Goal: Task Accomplishment & Management: Use online tool/utility

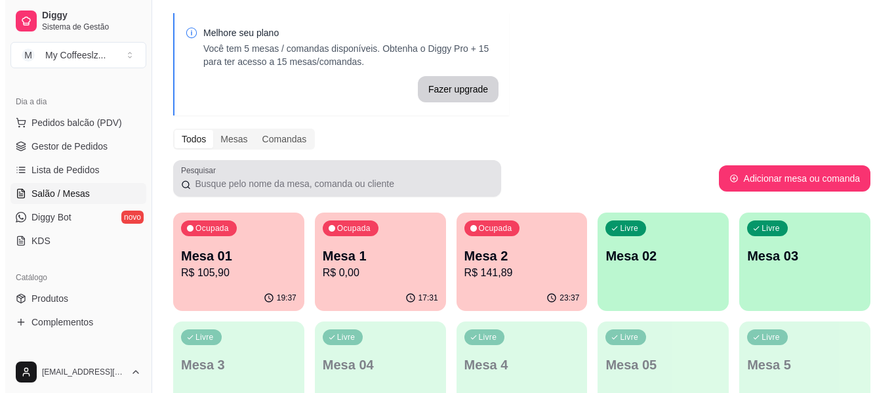
scroll to position [66, 0]
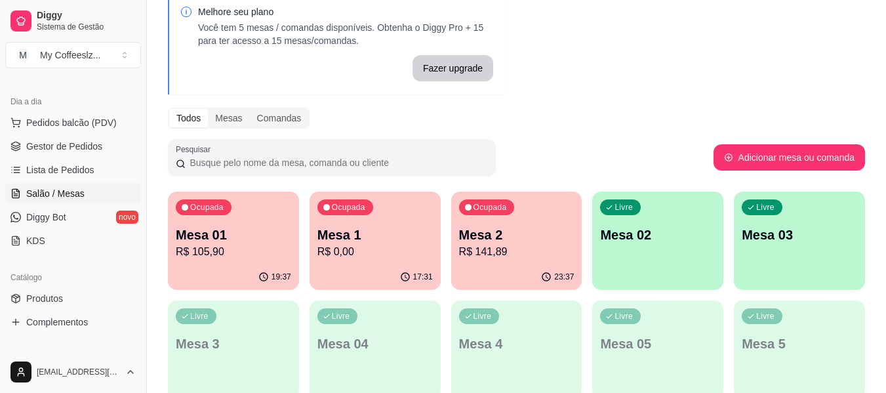
click at [239, 242] on p "Mesa 01" at bounding box center [233, 235] width 115 height 18
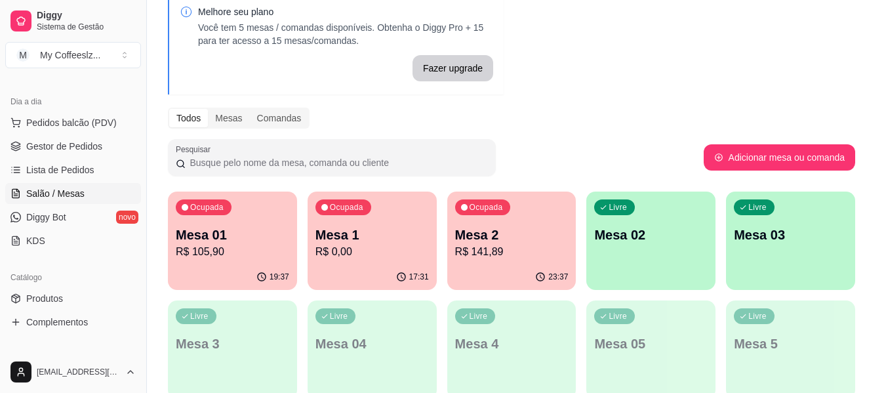
click at [239, 242] on footer at bounding box center [443, 233] width 515 height 22
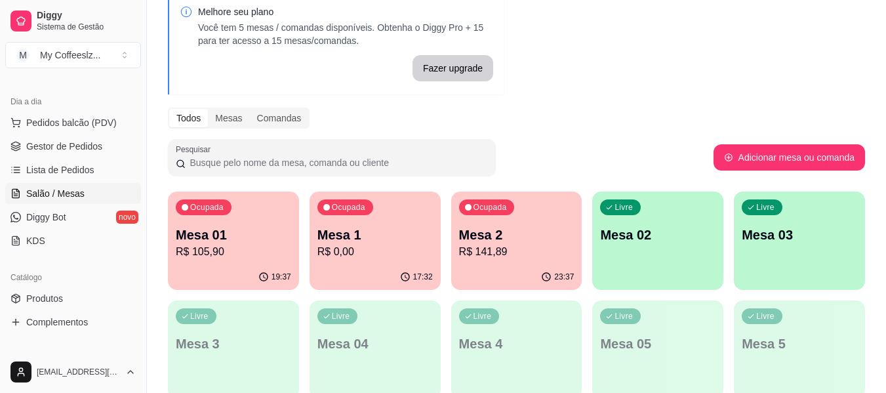
click at [268, 251] on p "R$ 105,90" at bounding box center [233, 252] width 115 height 16
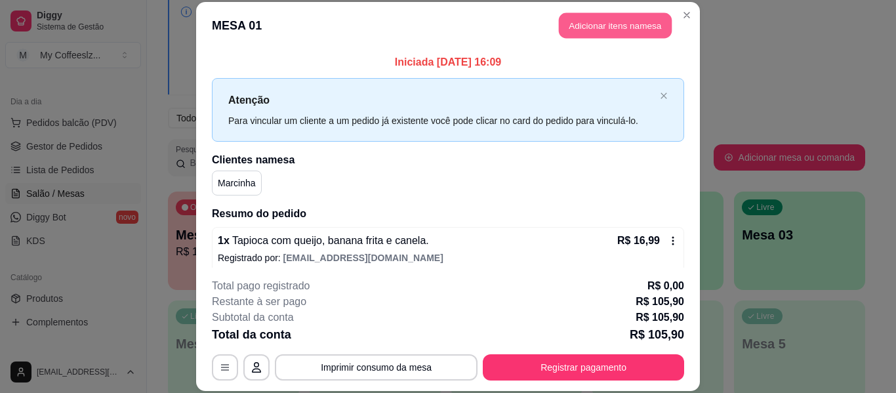
click at [599, 24] on button "Adicionar itens na mesa" at bounding box center [615, 26] width 113 height 26
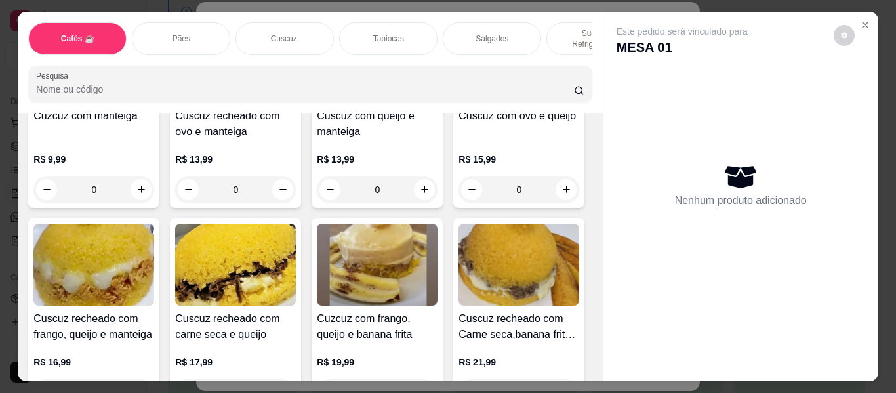
scroll to position [2689, 0]
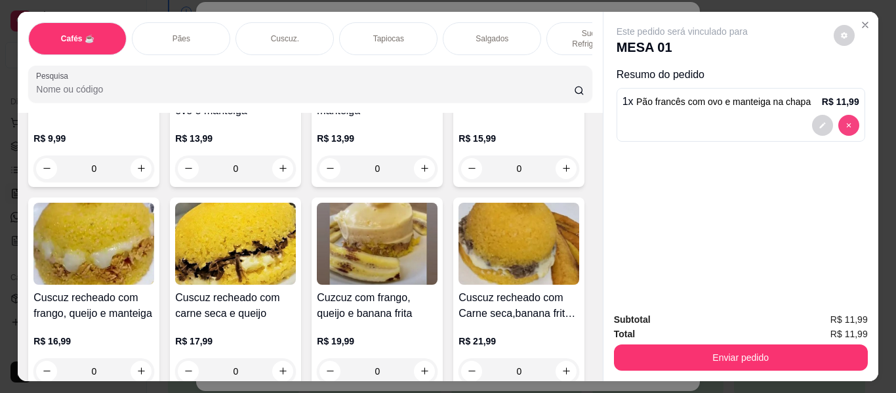
type input "0"
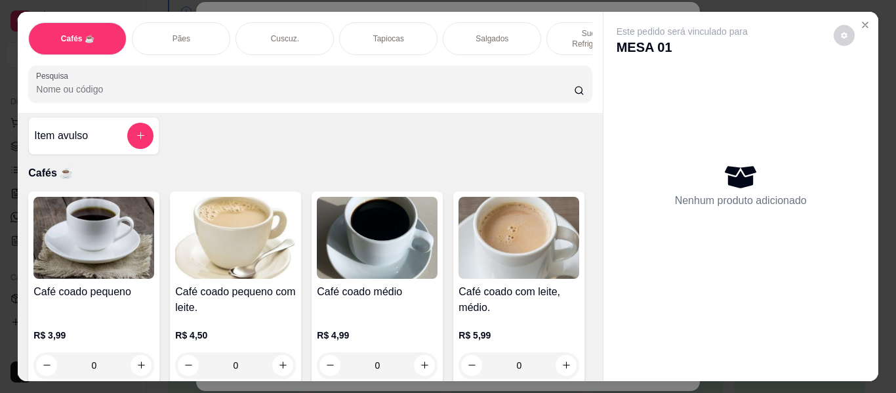
scroll to position [0, 0]
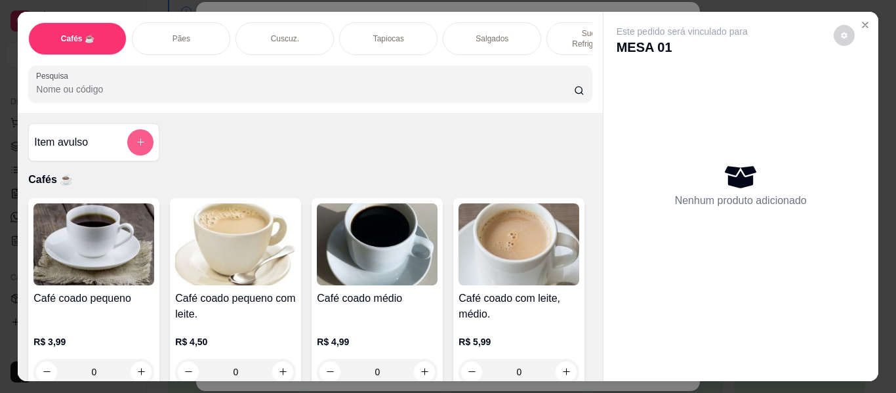
click at [136, 138] on icon "add-separate-item" at bounding box center [141, 142] width 10 height 10
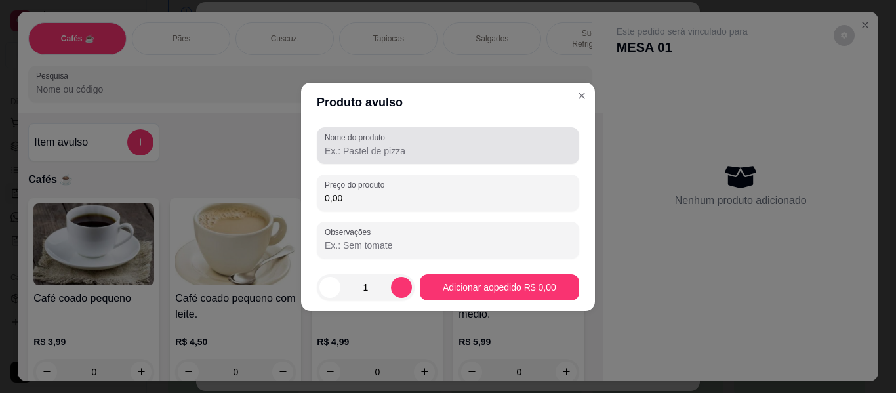
click at [425, 153] on input "Nome do produto" at bounding box center [448, 150] width 247 height 13
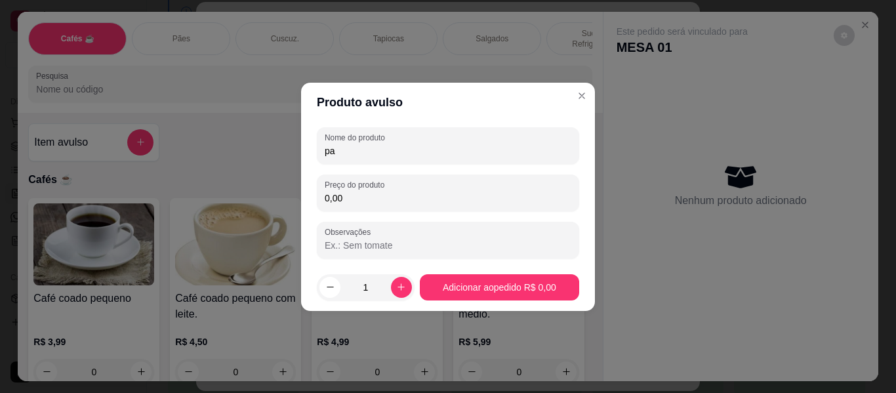
type input "p"
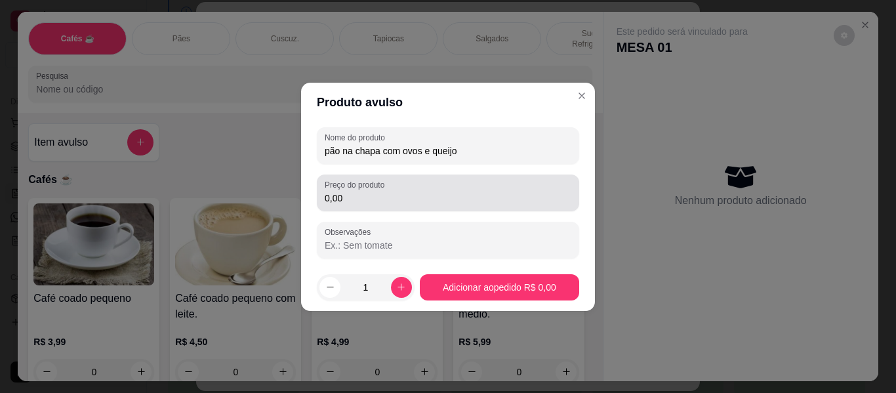
type input "pão na chapa com ovos e queijo"
click at [357, 198] on input "0,00" at bounding box center [448, 198] width 247 height 13
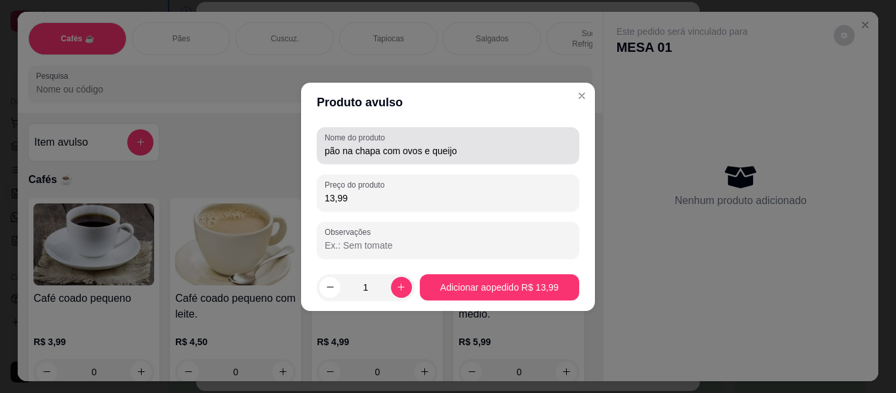
type input "13,99"
click at [333, 148] on input "pão na chapa com ovos e queijo" at bounding box center [448, 150] width 247 height 13
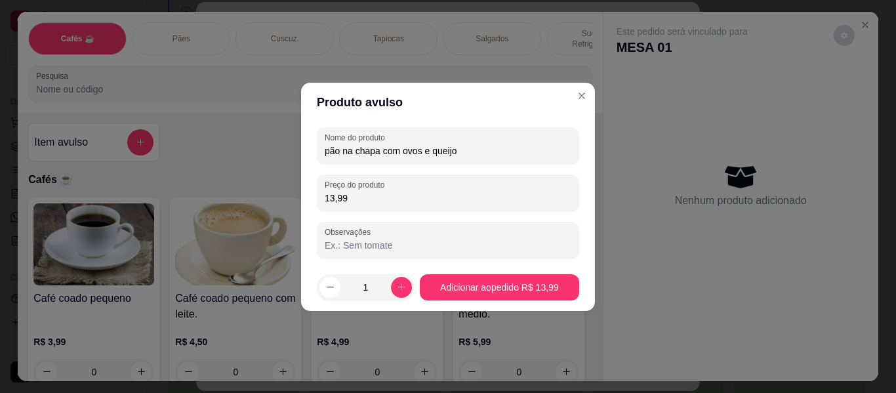
click at [327, 153] on input "pão na chapa com ovos e queijo" at bounding box center [448, 150] width 247 height 13
click at [329, 152] on input "pão na chapa com ovos e queijo" at bounding box center [448, 150] width 247 height 13
click at [465, 148] on input "Pão na chapa com ovos e queijo" at bounding box center [448, 150] width 247 height 13
type input "Pão na chapa com ovos e queijo."
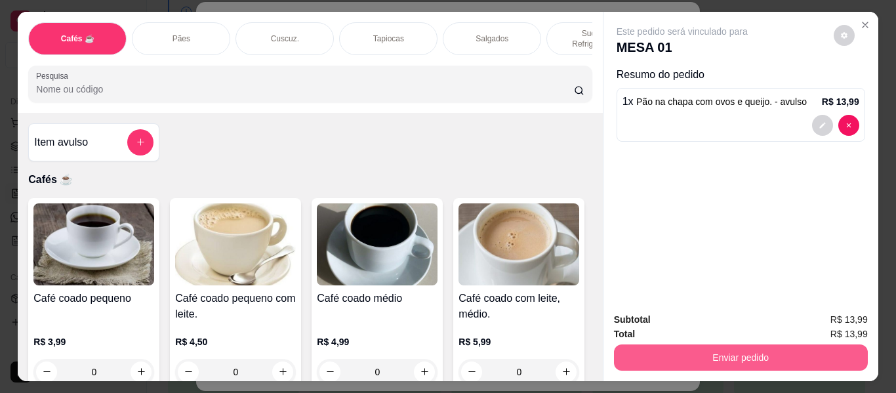
click at [695, 352] on button "Enviar pedido" at bounding box center [741, 357] width 254 height 26
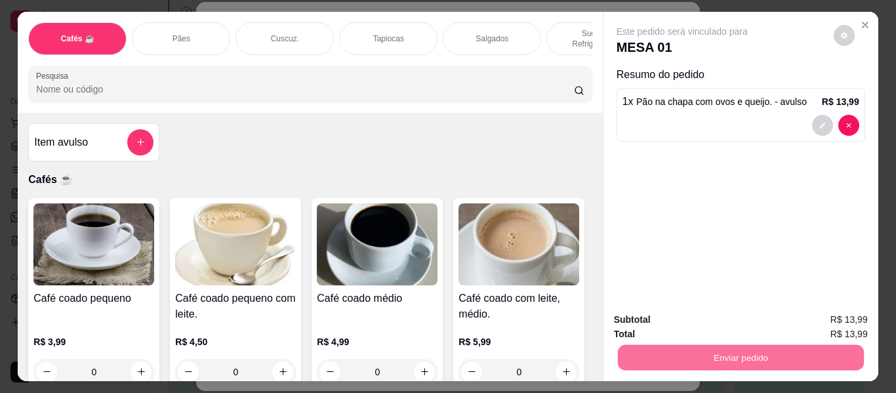
click at [836, 318] on button "Enviar pedido" at bounding box center [833, 320] width 74 height 25
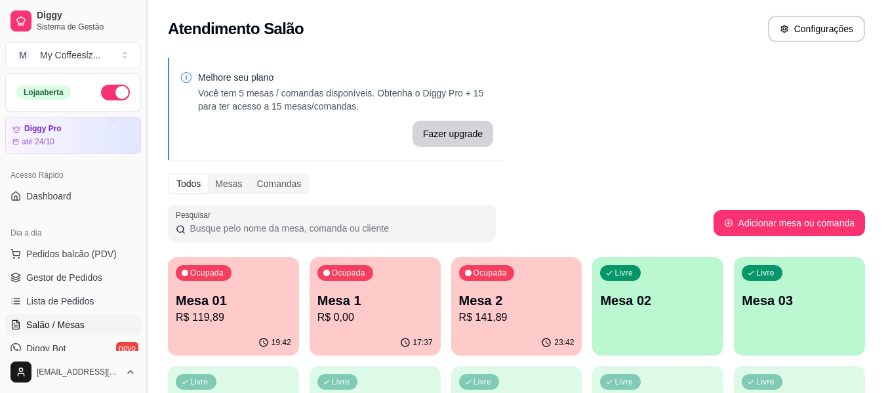
click at [149, 20] on button "Toggle Sidebar" at bounding box center [146, 196] width 10 height 393
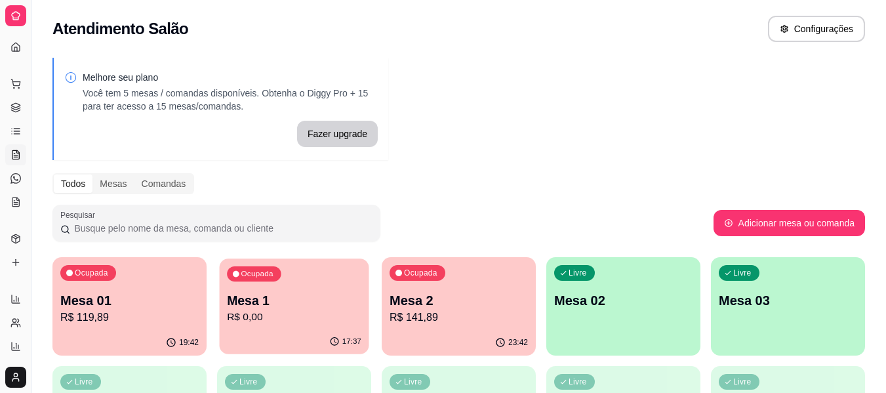
click at [336, 314] on p "R$ 0,00" at bounding box center [294, 317] width 134 height 15
click at [336, 314] on p "R$ 0,00" at bounding box center [294, 318] width 138 height 16
